Goal: Information Seeking & Learning: Compare options

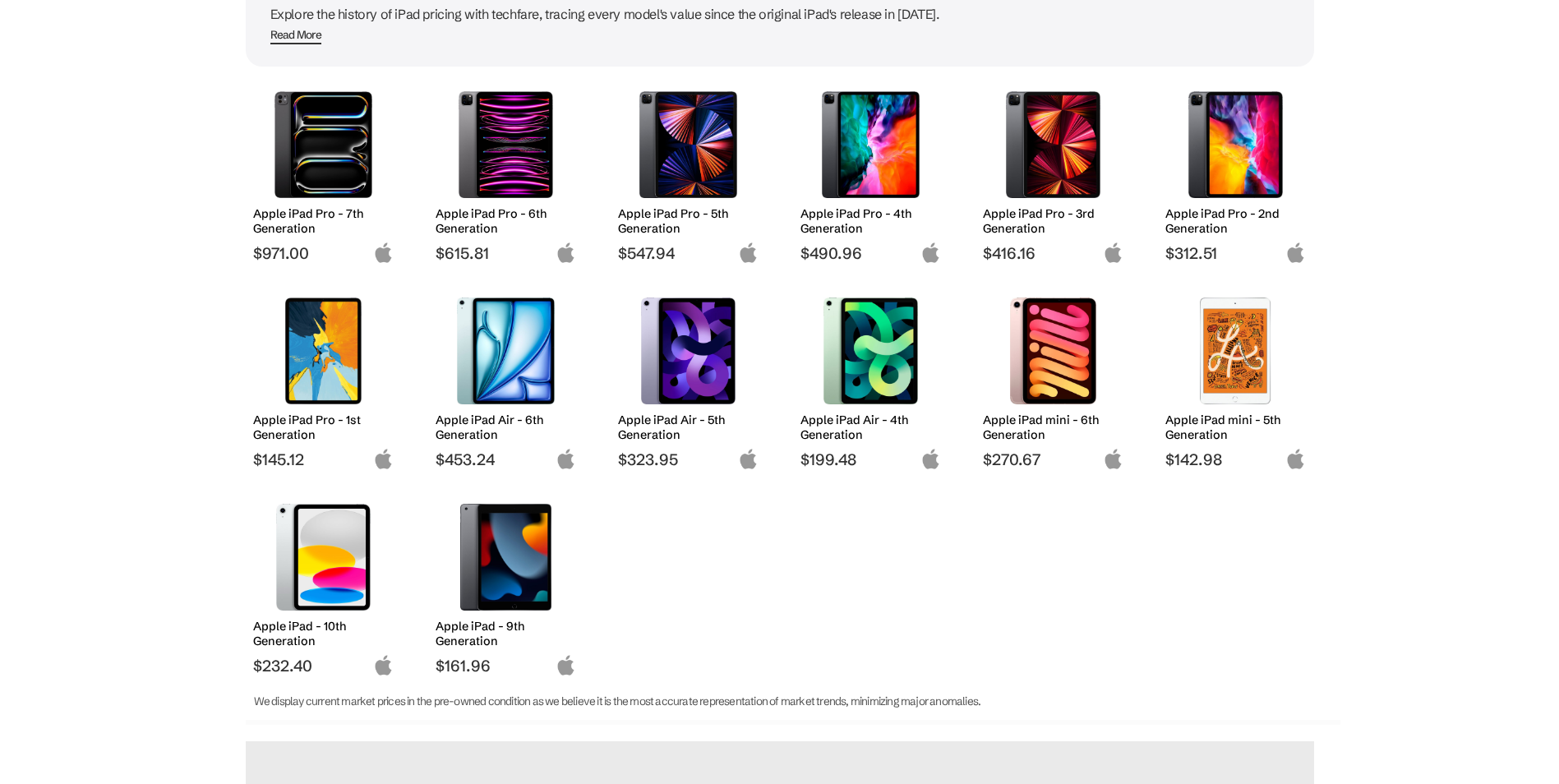
scroll to position [246, 0]
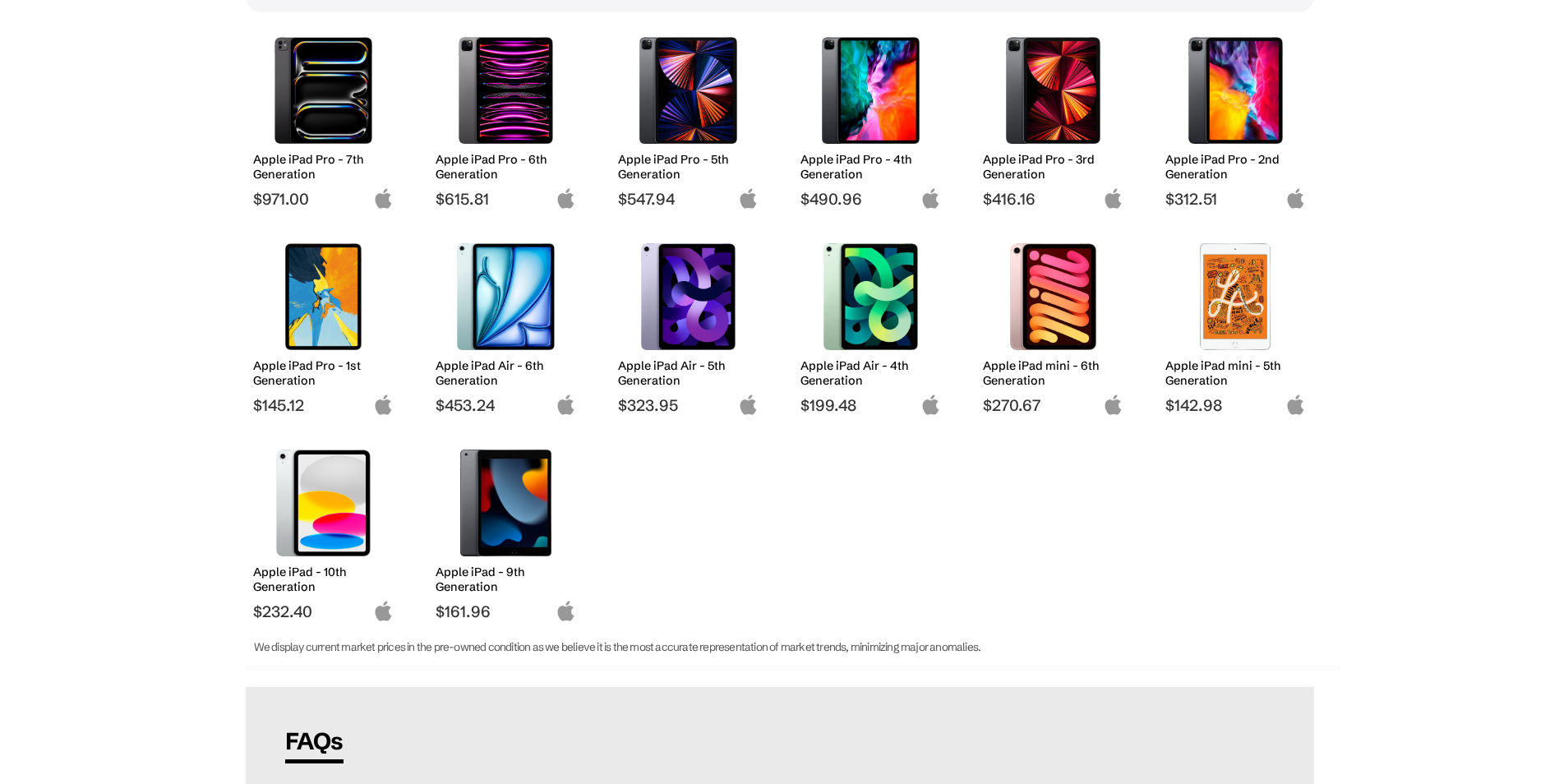
click at [1234, 115] on img at bounding box center [1236, 90] width 116 height 107
click at [319, 324] on img at bounding box center [324, 297] width 116 height 107
click at [1256, 318] on img at bounding box center [1236, 297] width 116 height 107
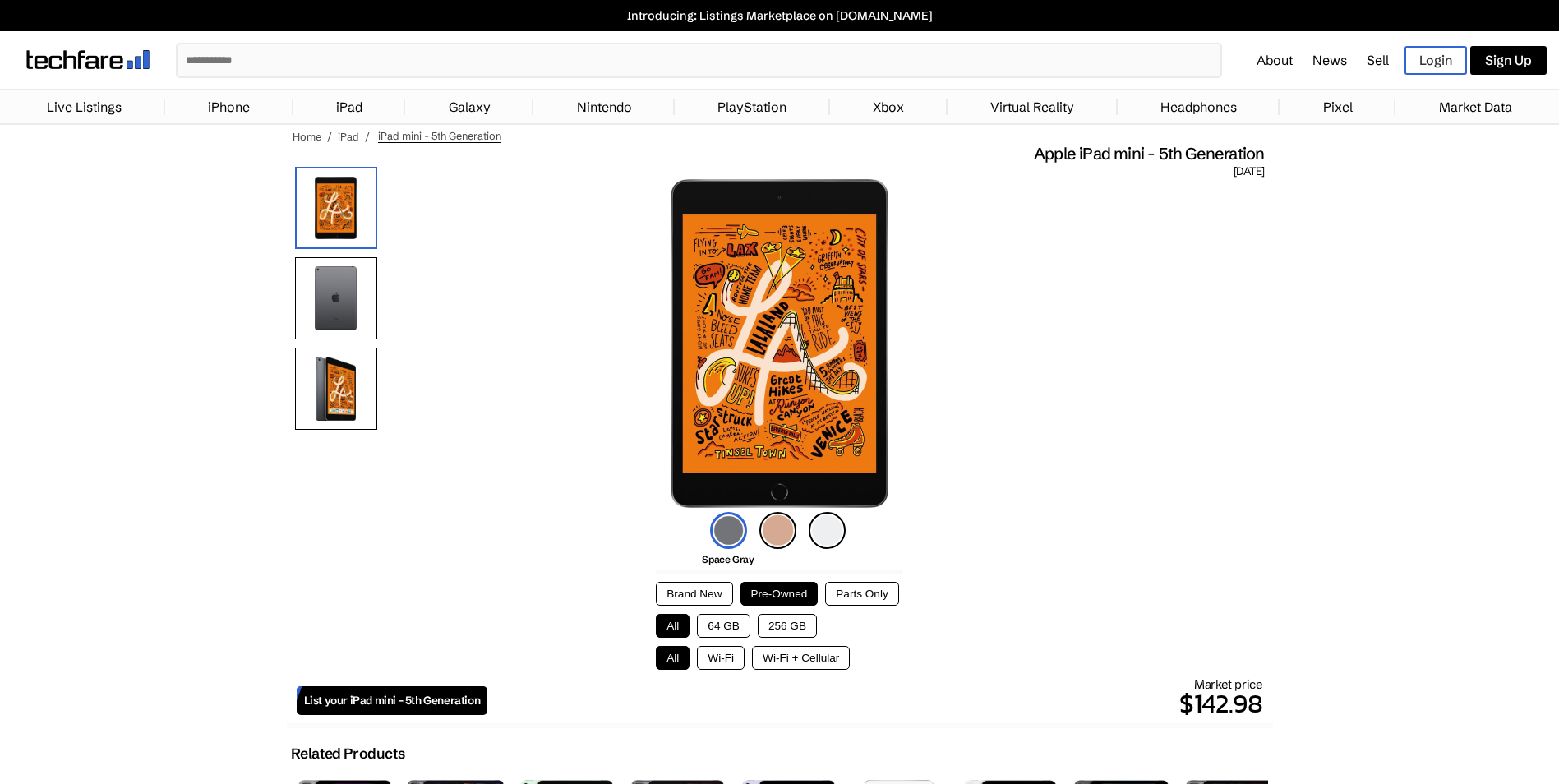
click at [677, 624] on button "All" at bounding box center [672, 626] width 34 height 24
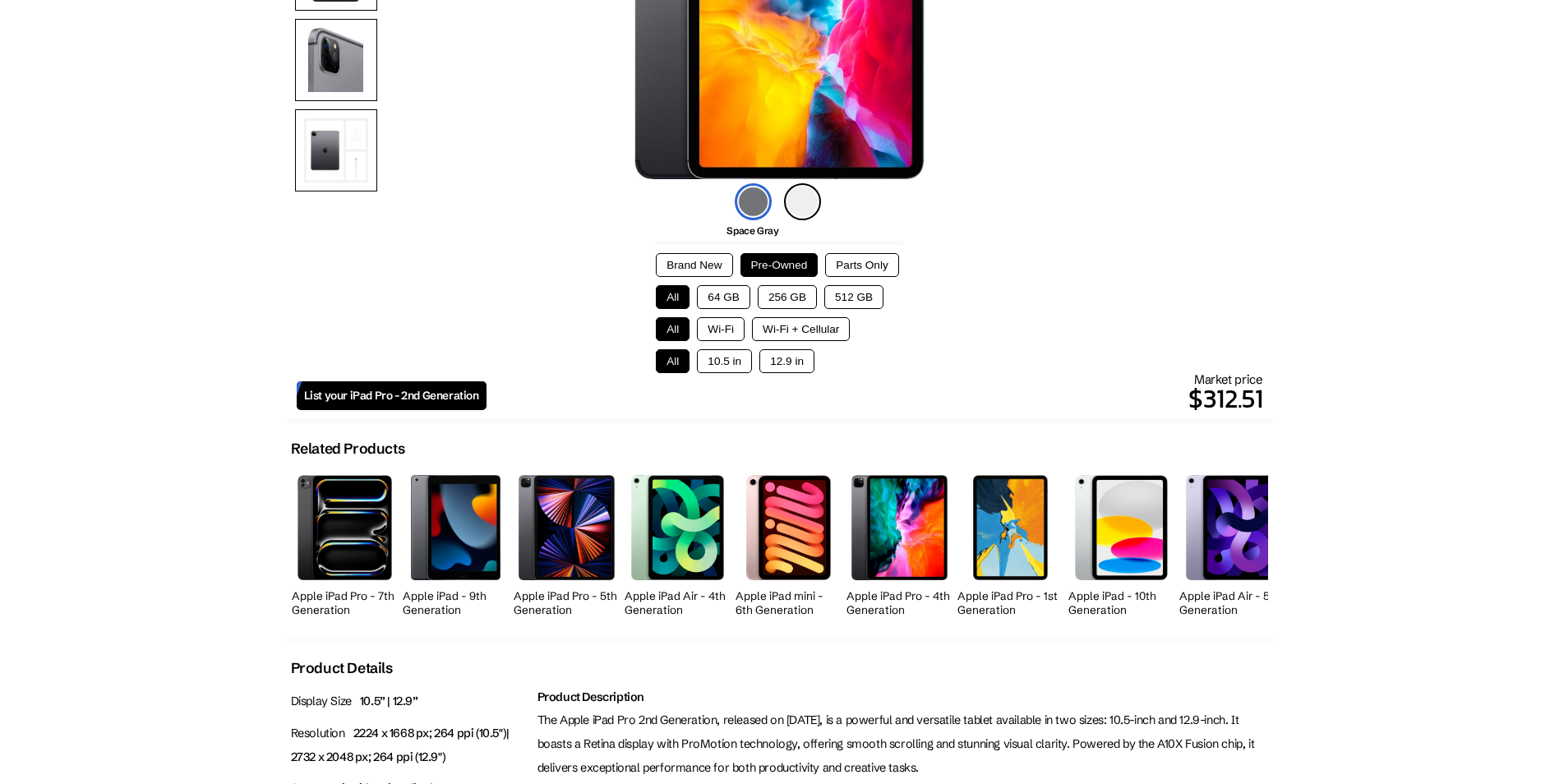
click at [675, 295] on button "All" at bounding box center [672, 297] width 34 height 24
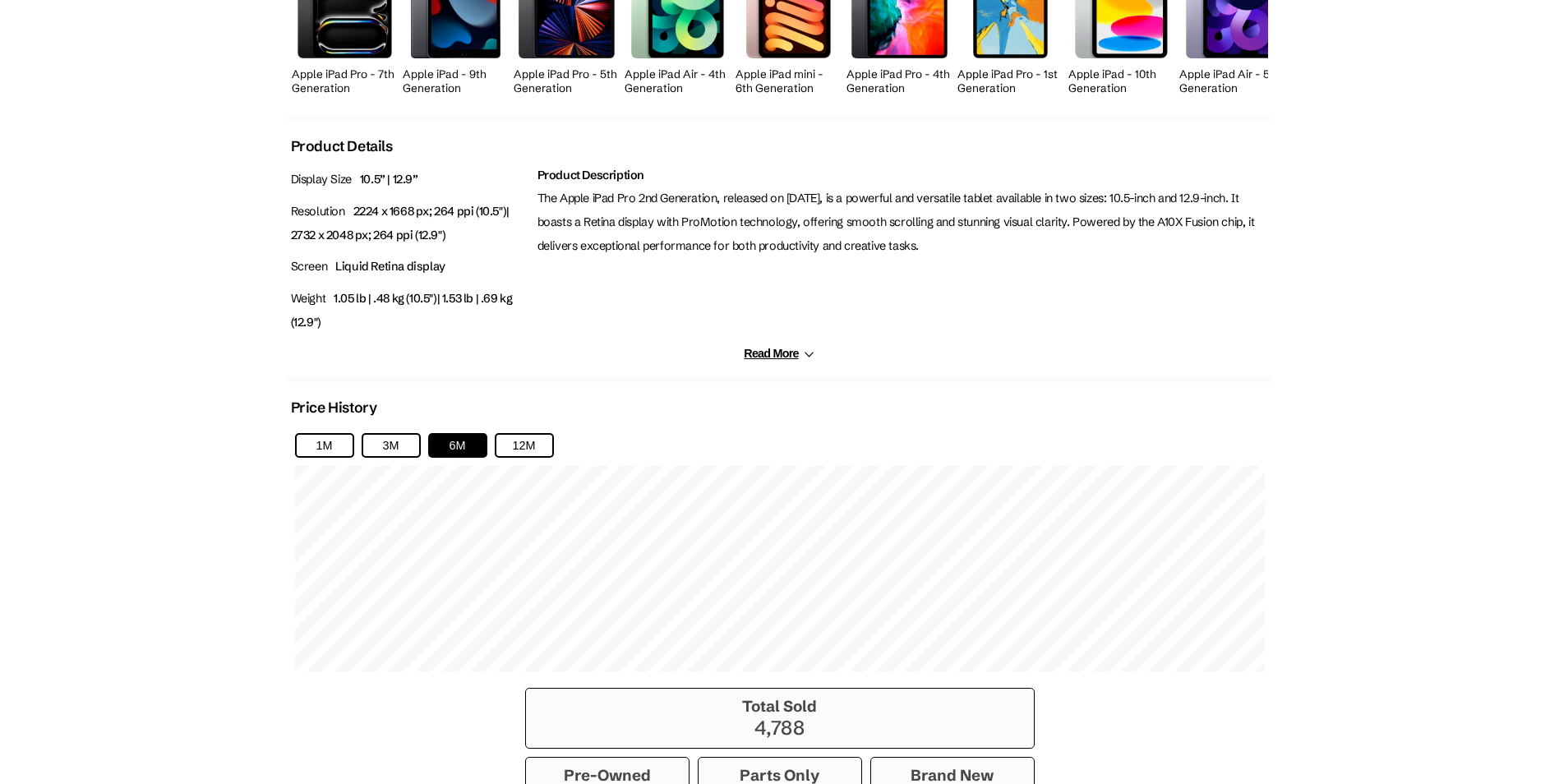
scroll to position [822, 0]
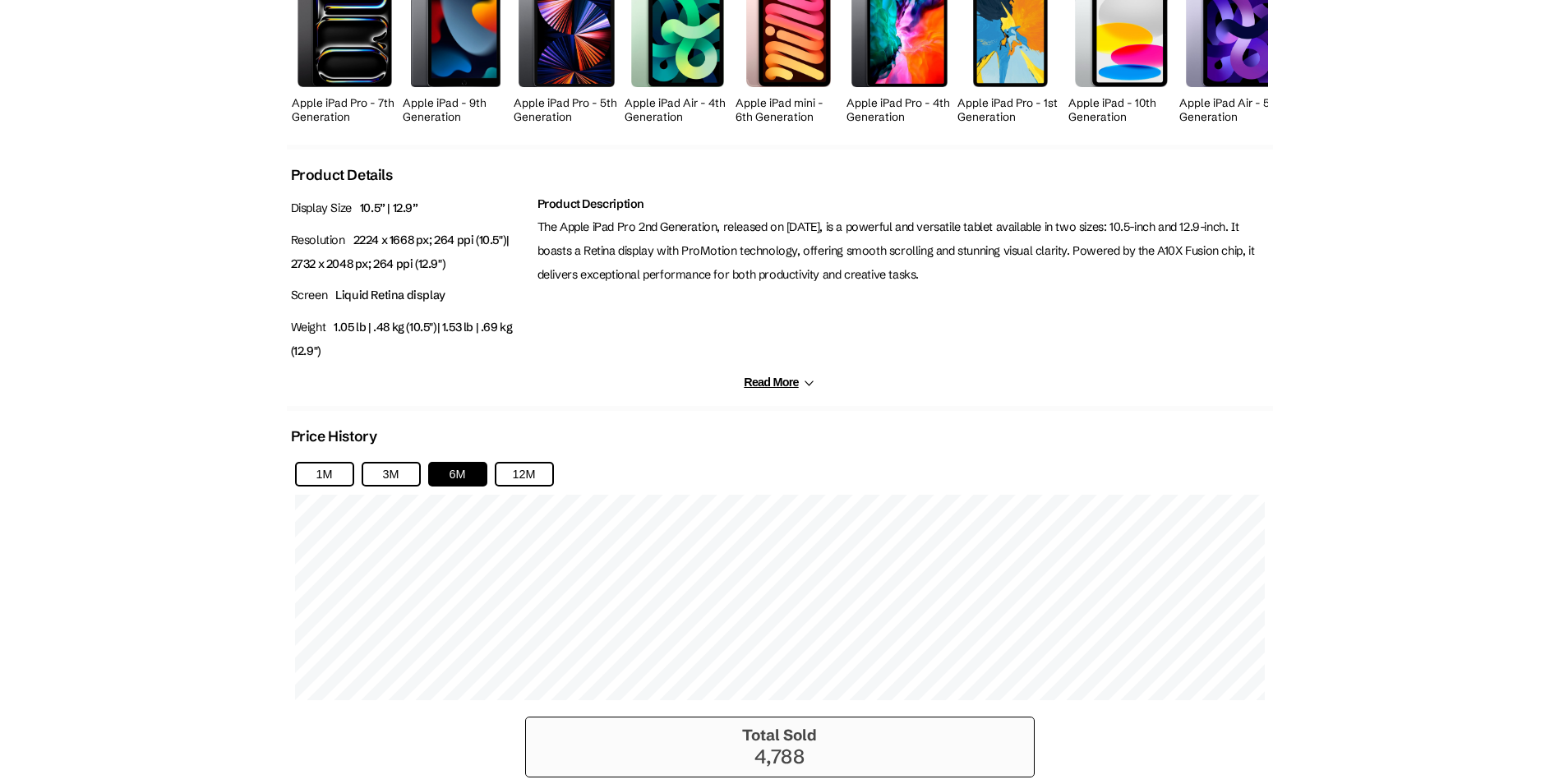
click at [812, 382] on icon at bounding box center [809, 383] width 13 height 13
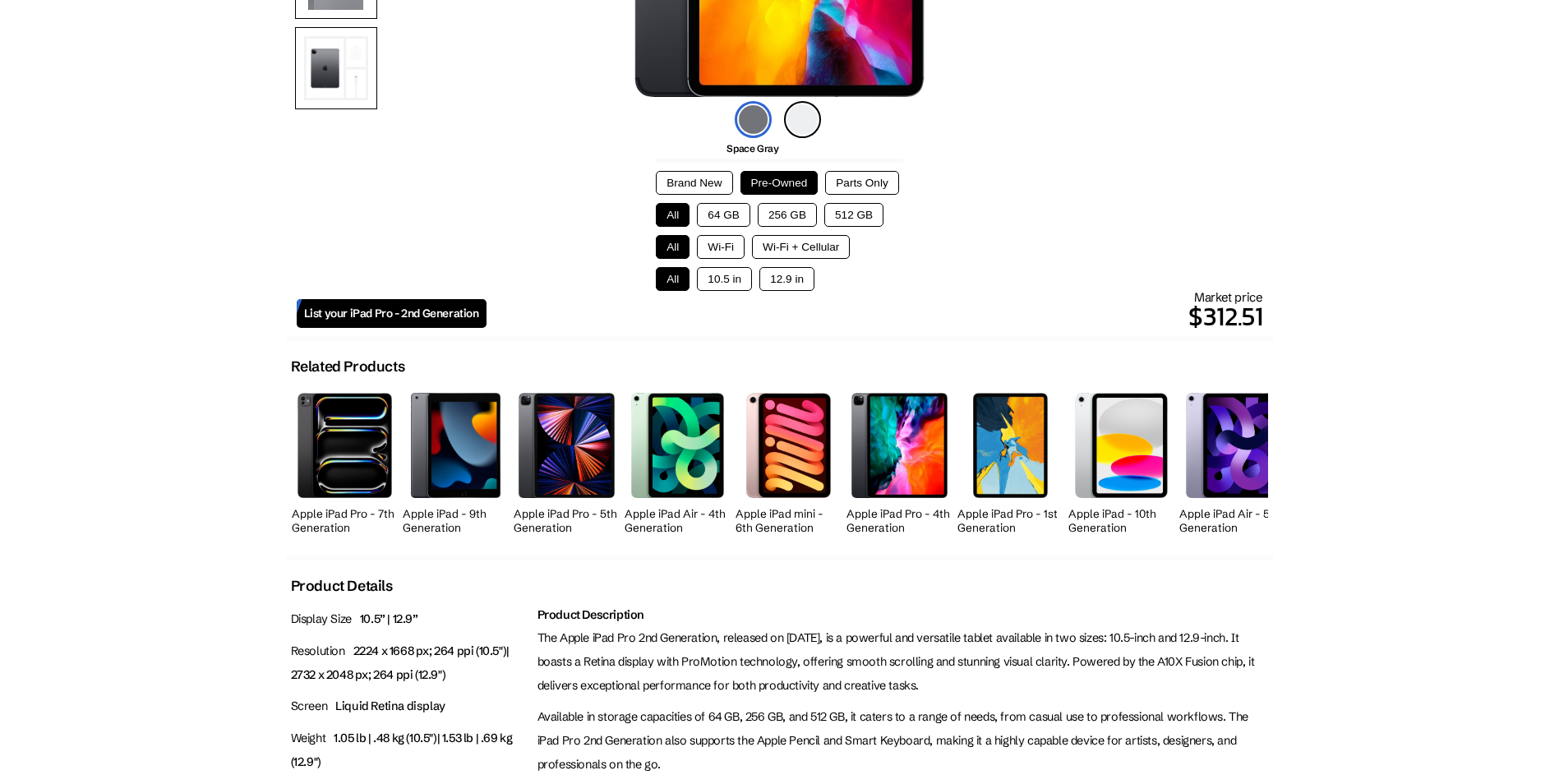
scroll to position [0, 0]
